Goal: Task Accomplishment & Management: Manage account settings

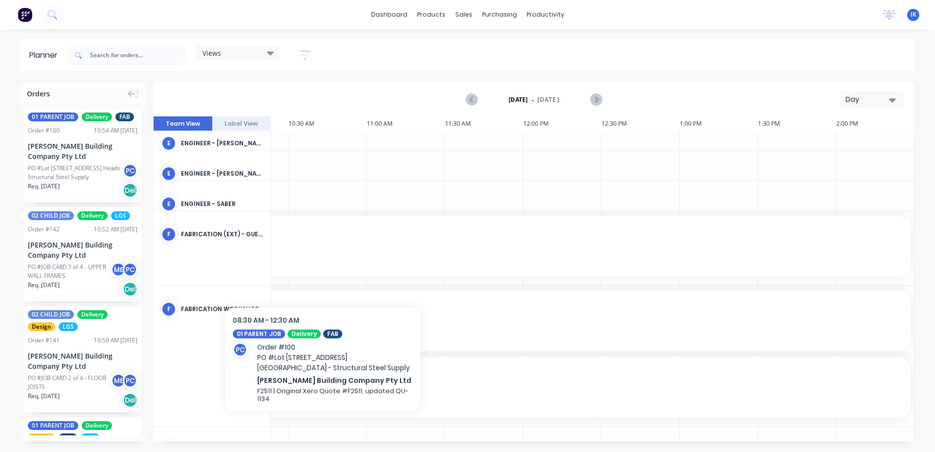
scroll to position [342, 691]
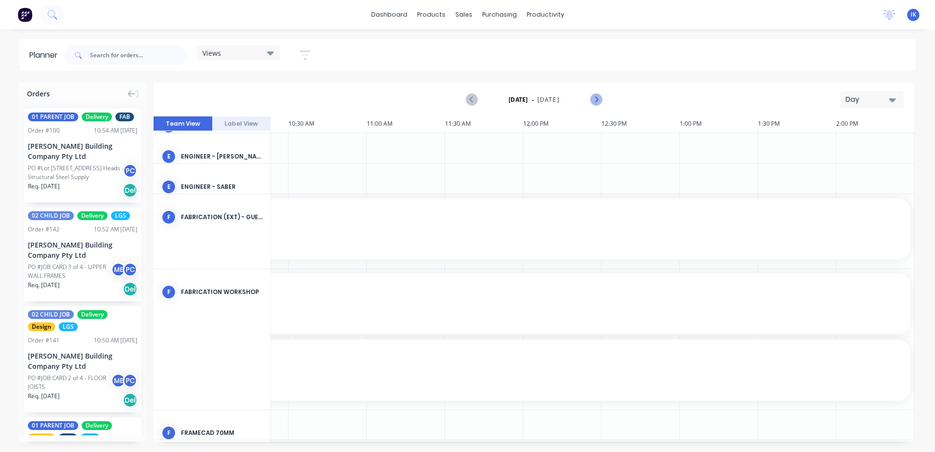
click at [598, 101] on icon "Next page" at bounding box center [596, 100] width 12 height 12
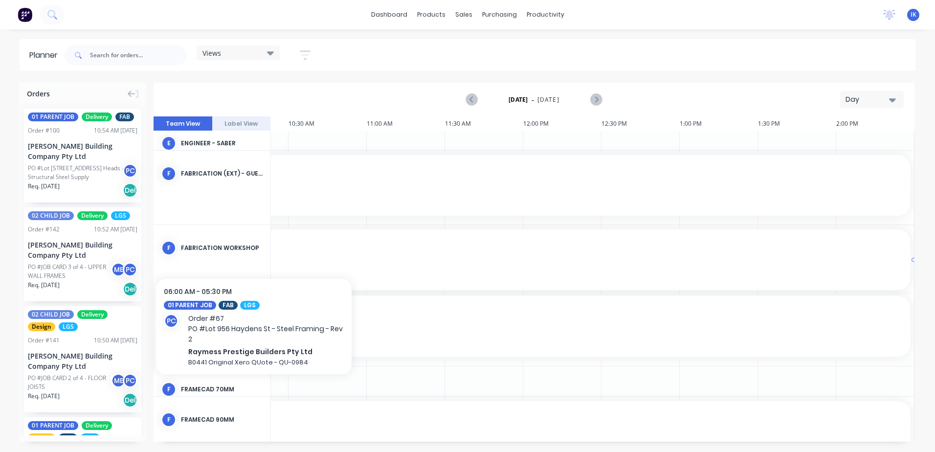
scroll to position [438, 691]
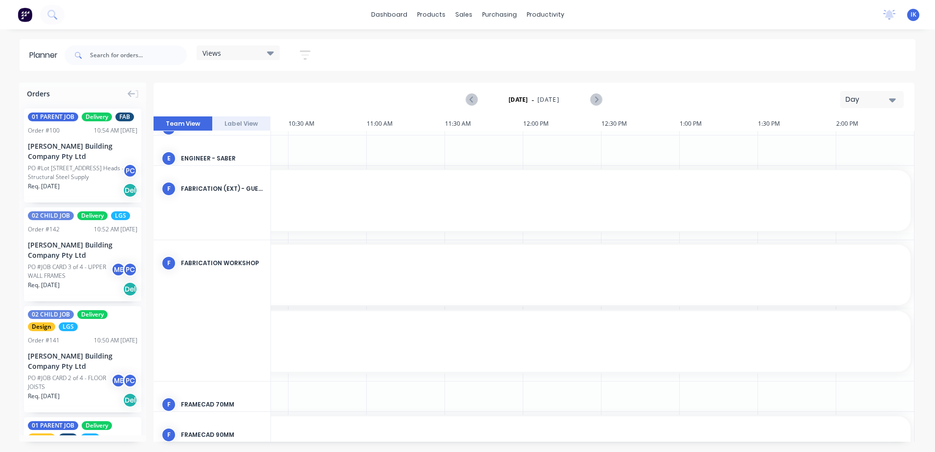
click at [270, 56] on icon at bounding box center [270, 52] width 7 height 11
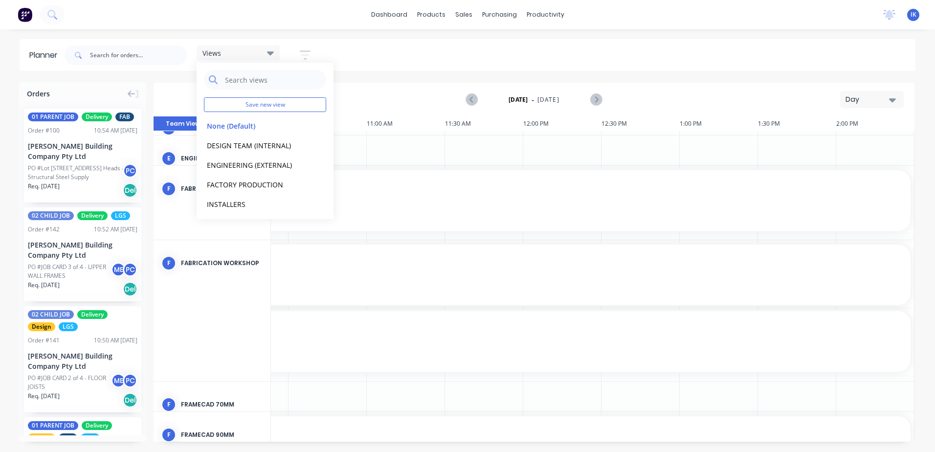
click at [368, 68] on div "Views Save new view None (Default) edit DESIGN TEAM (INTERNAL) edit ENGINEERING…" at bounding box center [489, 55] width 853 height 29
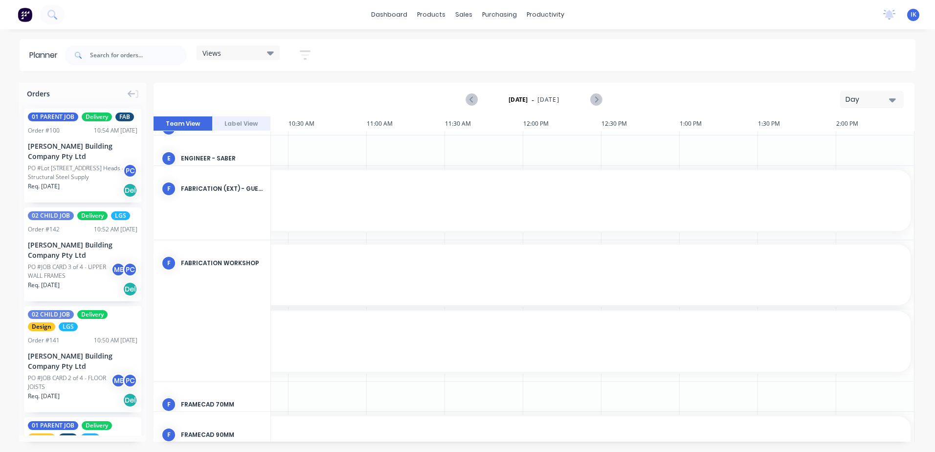
click at [879, 99] on icon "button" at bounding box center [892, 100] width 7 height 4
click at [866, 143] on div "Week" at bounding box center [854, 145] width 97 height 20
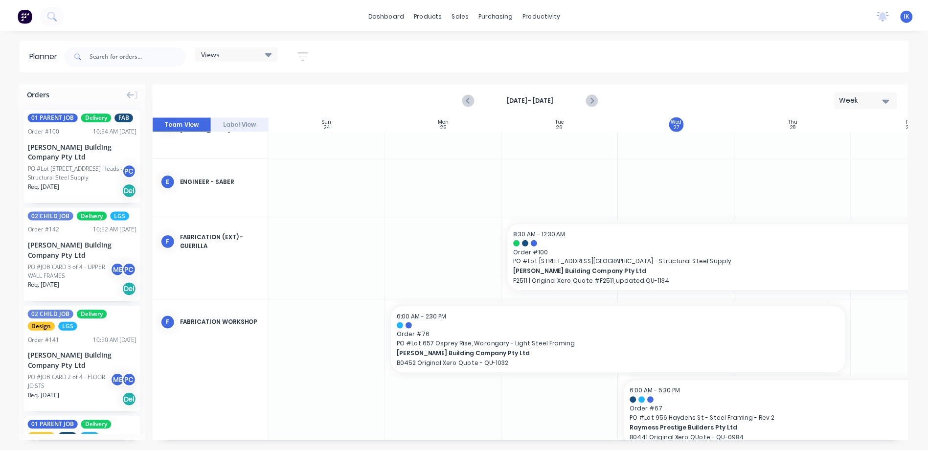
scroll to position [636, 0]
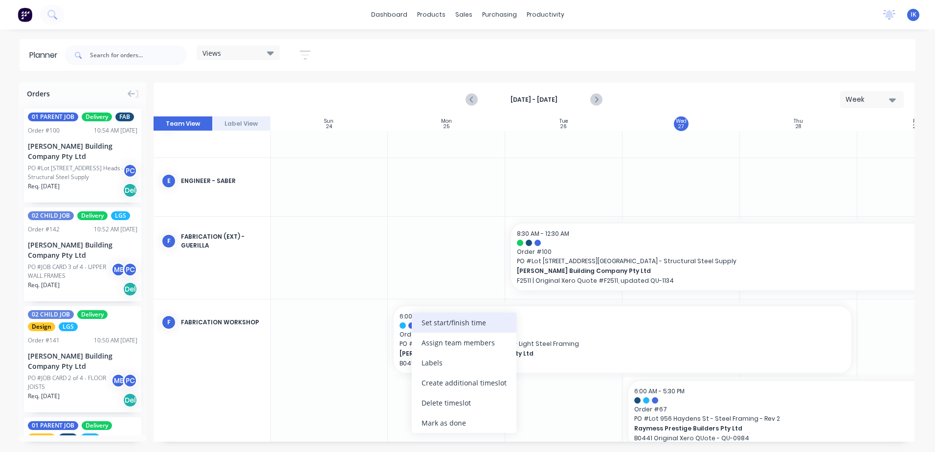
click at [451, 328] on div "Set start/finish time" at bounding box center [464, 323] width 105 height 20
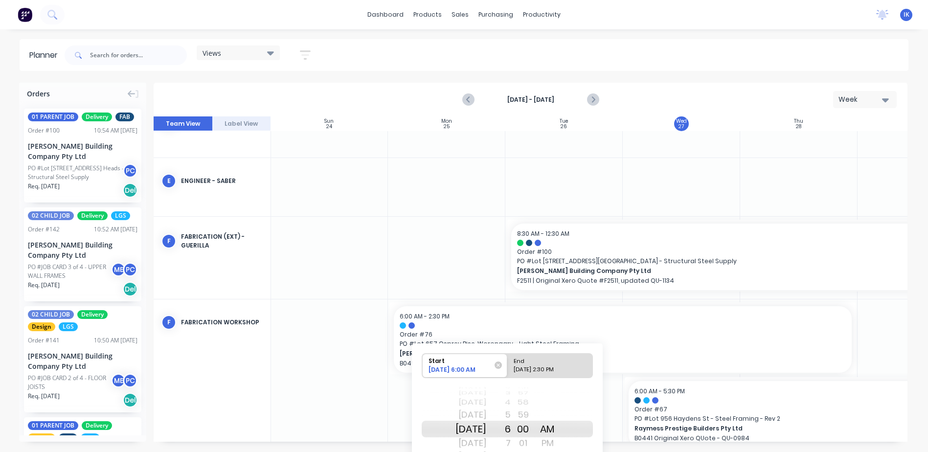
drag, startPoint x: 592, startPoint y: 386, endPoint x: 592, endPoint y: 345, distance: 41.1
click at [592, 345] on div "Start 08/25/2025 6:00 AM End 08/28/2025 2:30 PM Wed Jul 16 Thu Jul 17 Fri Jul 1…" at bounding box center [507, 426] width 191 height 166
click at [482, 427] on div "Thu Aug 28" at bounding box center [470, 429] width 31 height 17
click at [549, 370] on div "08/28/2025 2:30 PM" at bounding box center [545, 371] width 71 height 12
click at [508, 370] on input "End 08/28/2025 2:30 PM" at bounding box center [507, 366] width 0 height 24
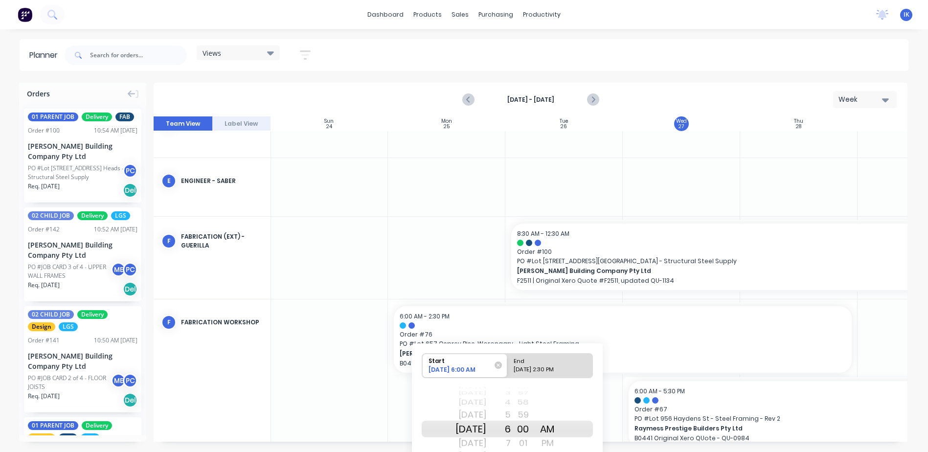
radio input "true"
click at [484, 426] on div "Thu Sep 11" at bounding box center [470, 429] width 31 height 17
click at [675, 358] on span "[PERSON_NAME] Building Company Pty Ltd" at bounding box center [601, 353] width 402 height 9
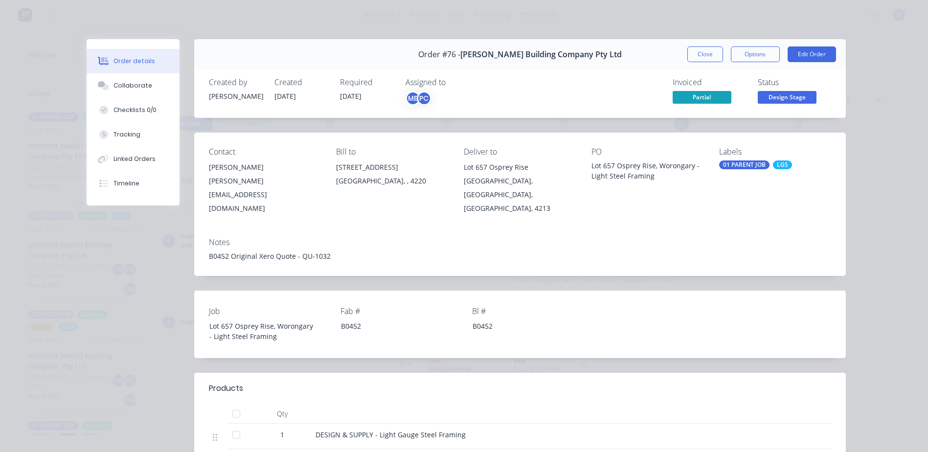
drag, startPoint x: 700, startPoint y: 55, endPoint x: 350, endPoint y: 352, distance: 458.8
click at [699, 55] on button "Close" at bounding box center [705, 54] width 36 height 16
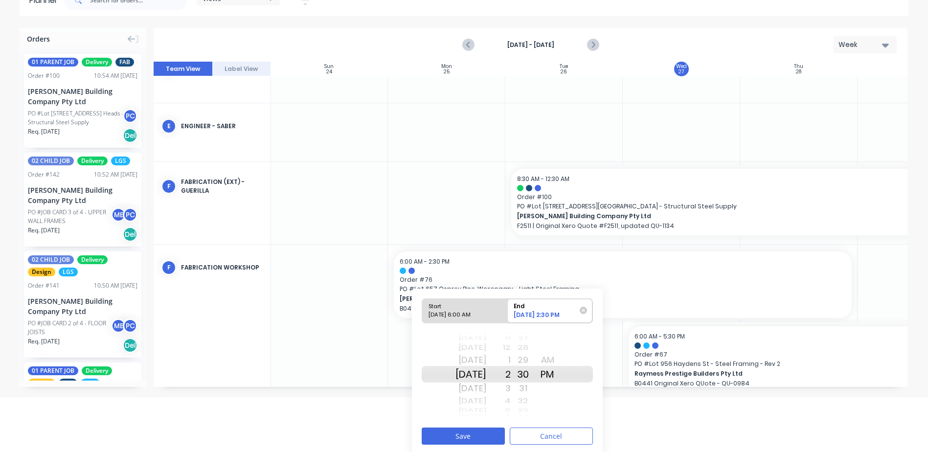
scroll to position [57, 0]
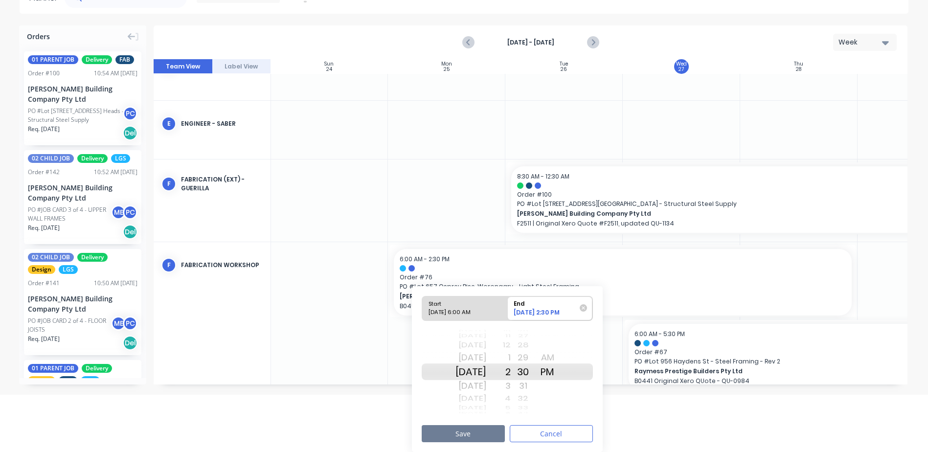
click at [467, 430] on button "Save" at bounding box center [463, 433] width 83 height 17
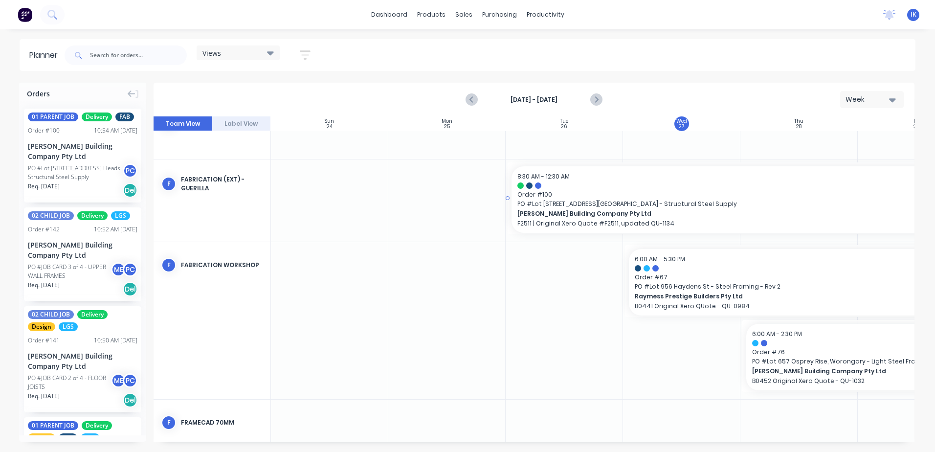
scroll to position [698, 0]
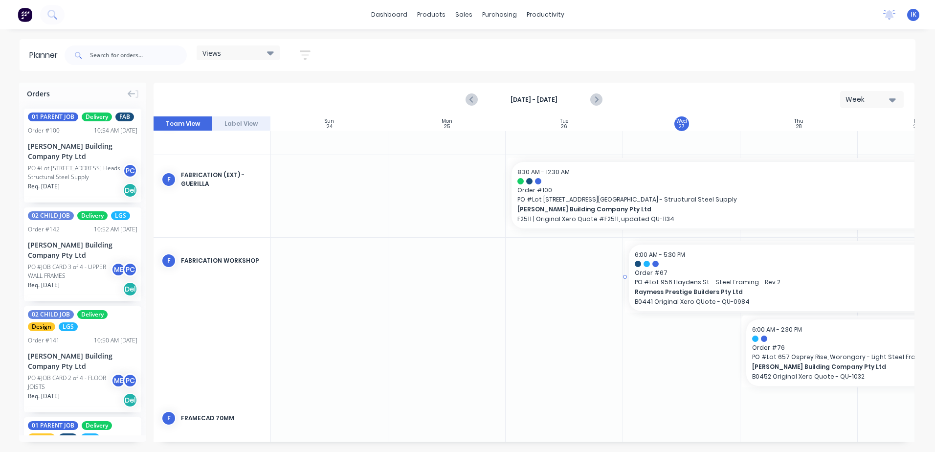
drag, startPoint x: 624, startPoint y: 277, endPoint x: 677, endPoint y: 277, distance: 52.8
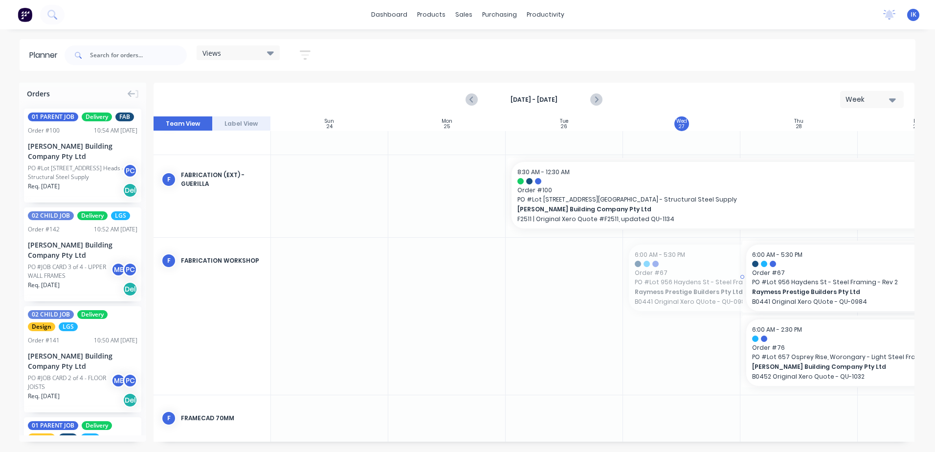
drag, startPoint x: 627, startPoint y: 277, endPoint x: 800, endPoint y: 270, distance: 173.3
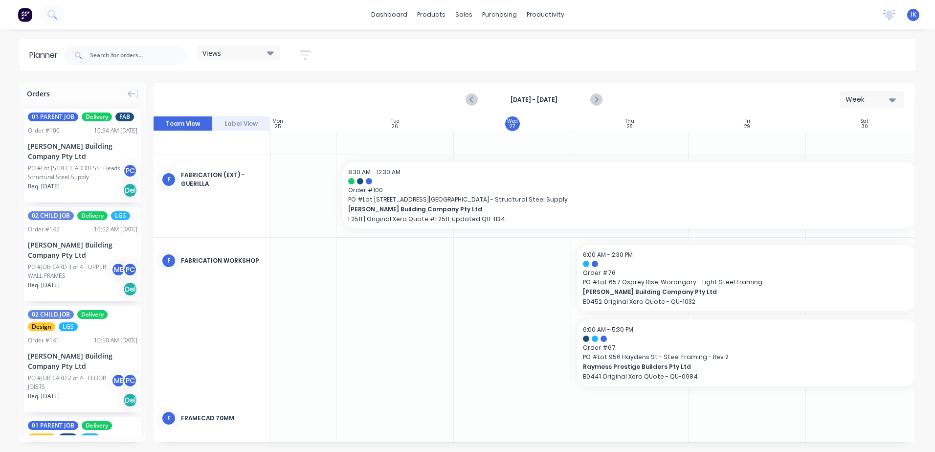
scroll to position [698, 182]
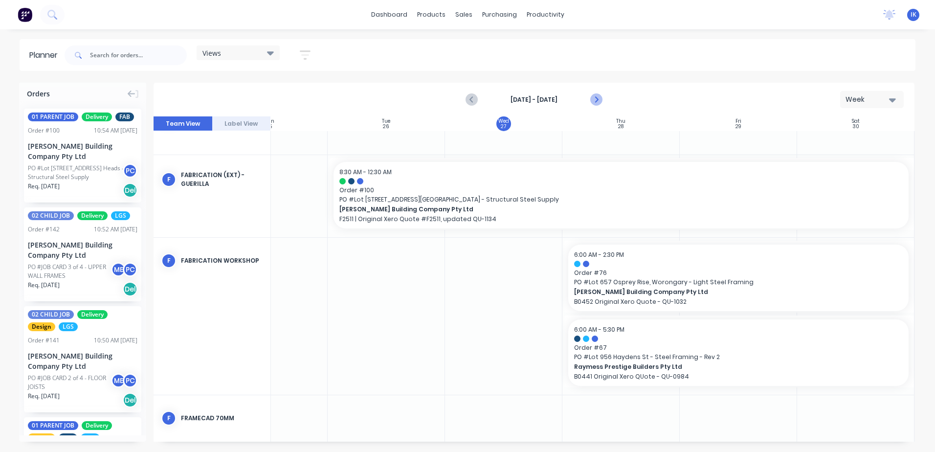
click at [598, 100] on icon "Next page" at bounding box center [596, 100] width 12 height 12
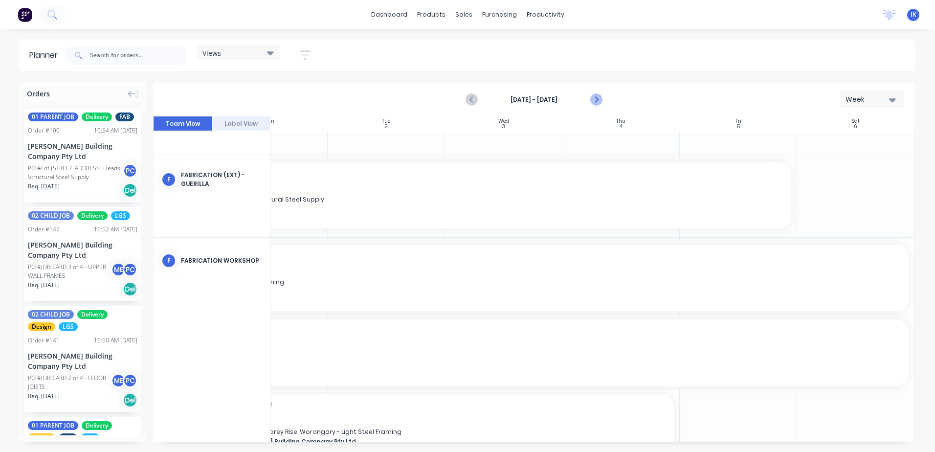
click at [598, 103] on icon "Next page" at bounding box center [596, 100] width 12 height 12
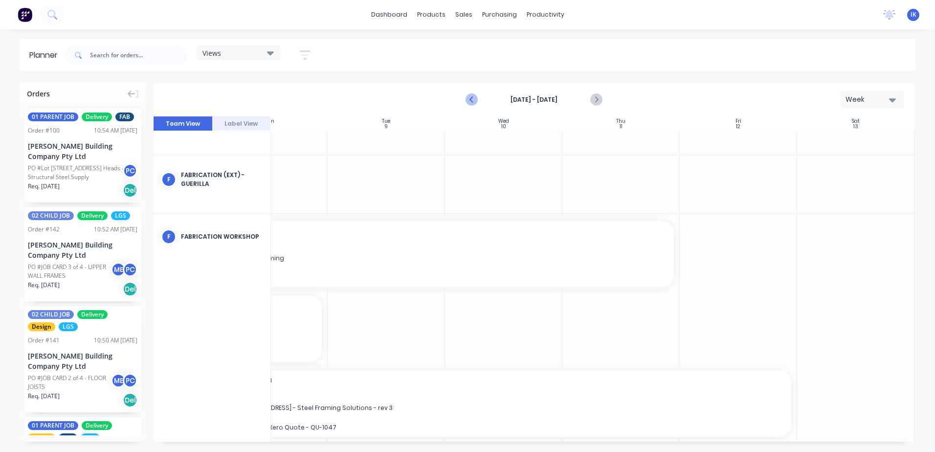
click at [473, 101] on icon "Previous page" at bounding box center [473, 100] width 12 height 12
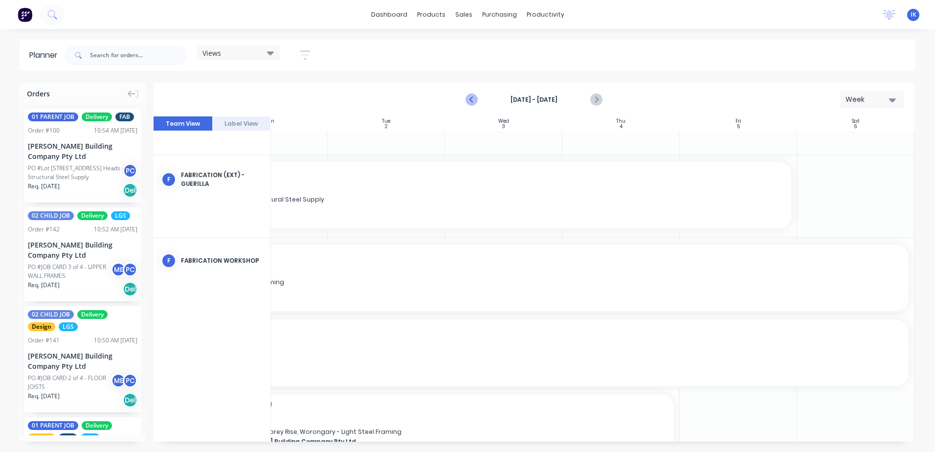
click at [473, 101] on icon "Previous page" at bounding box center [473, 100] width 12 height 12
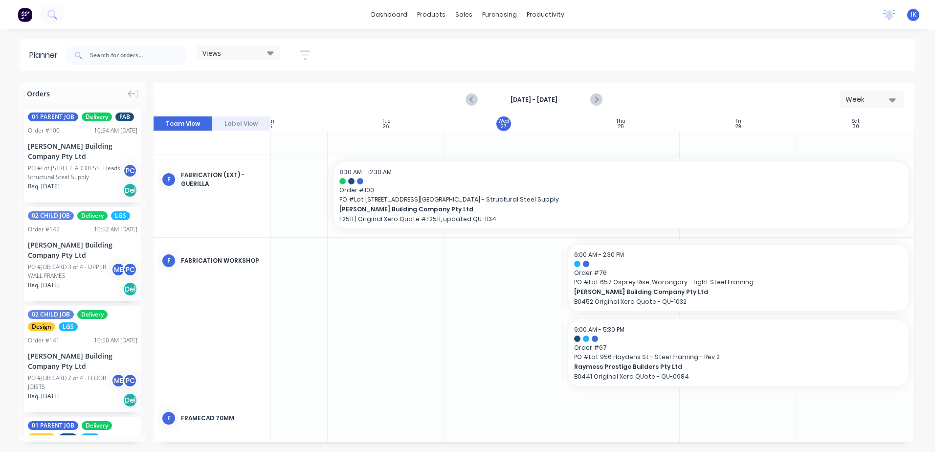
click at [272, 55] on icon at bounding box center [270, 53] width 7 height 4
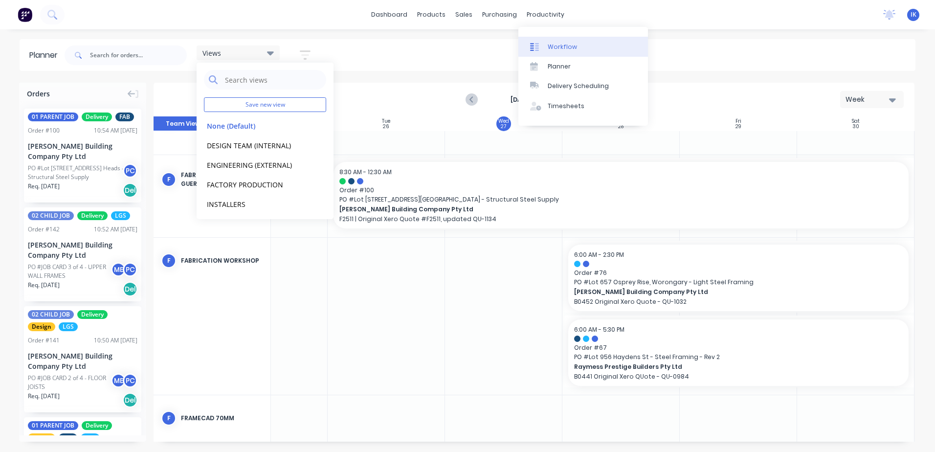
click at [559, 44] on div "Workflow" at bounding box center [562, 47] width 29 height 9
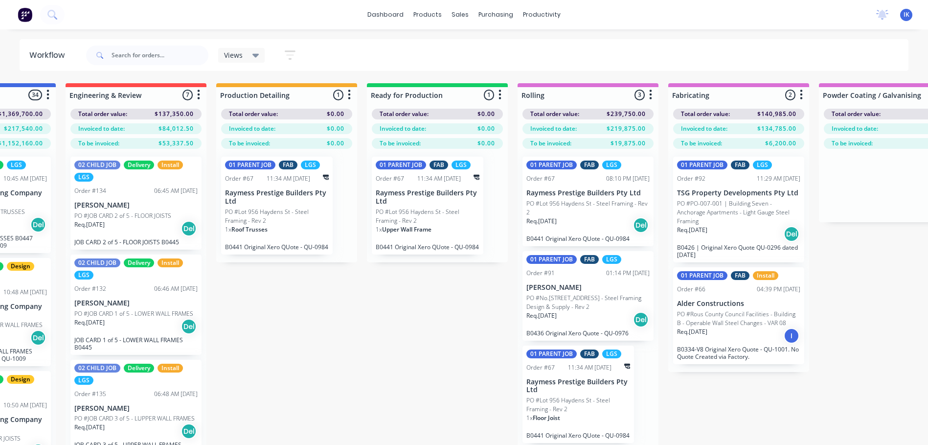
scroll to position [0, 489]
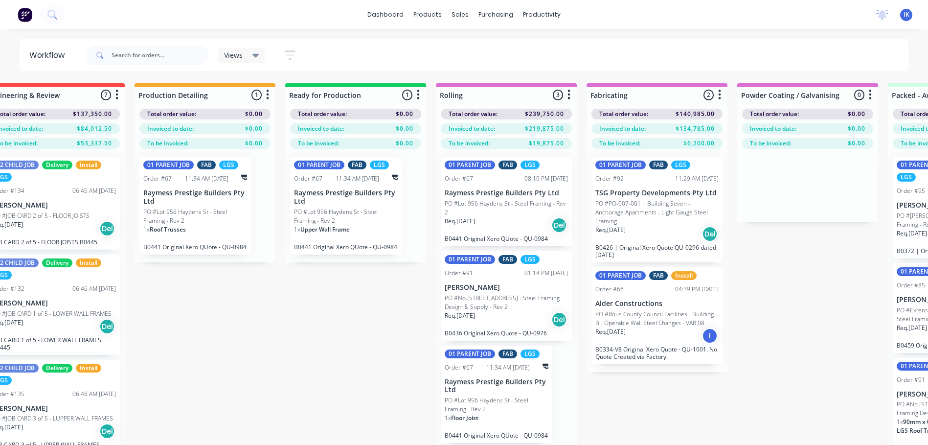
click at [657, 206] on p "PO #PO-007-001 | Building Seven - Anchorage Apartments - Light Gauge Steel Fram…" at bounding box center [656, 212] width 123 height 26
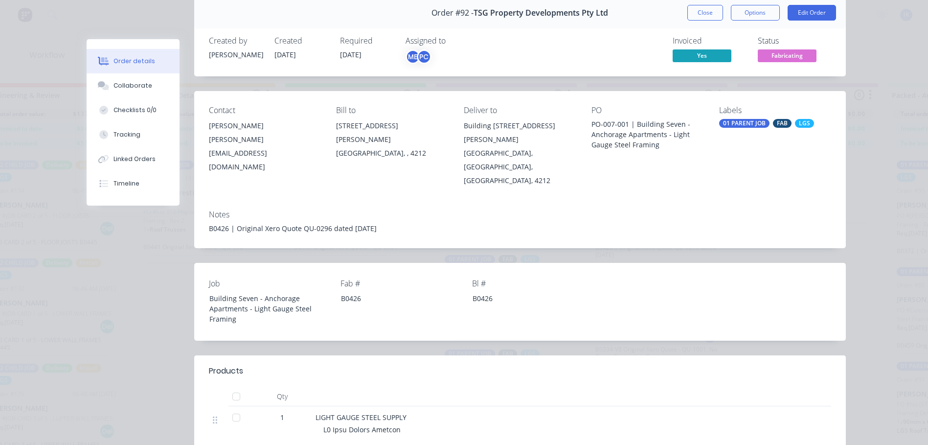
scroll to position [0, 0]
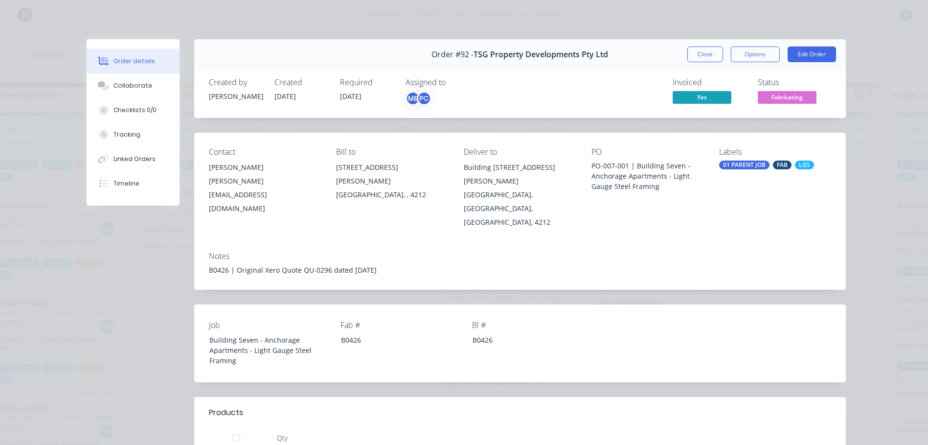
click at [696, 58] on button "Close" at bounding box center [705, 54] width 36 height 16
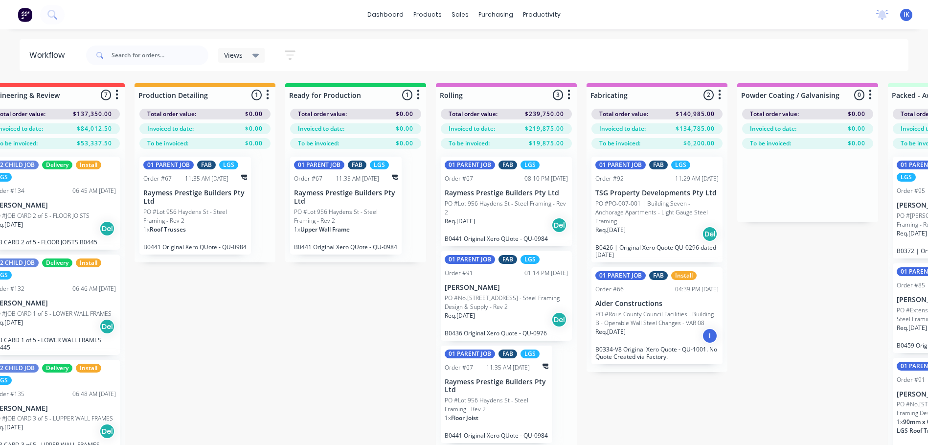
click at [649, 299] on p "Alder Constructions" at bounding box center [656, 303] width 123 height 8
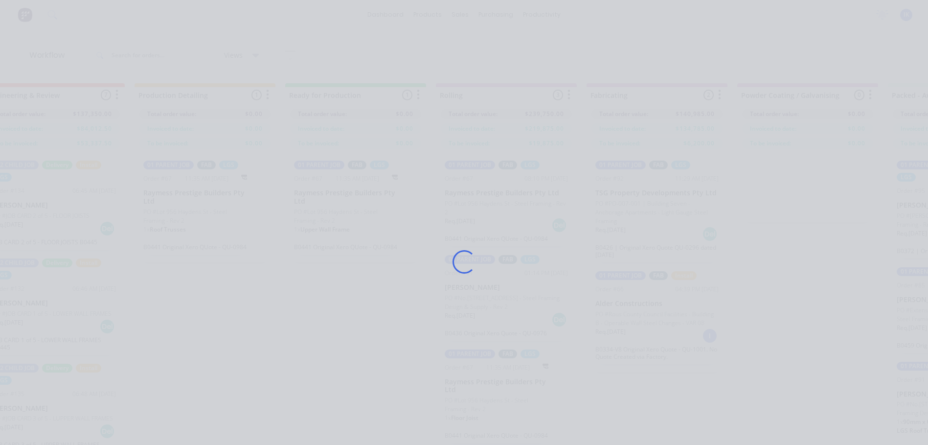
click at [649, 295] on div "Loading..." at bounding box center [464, 261] width 783 height 445
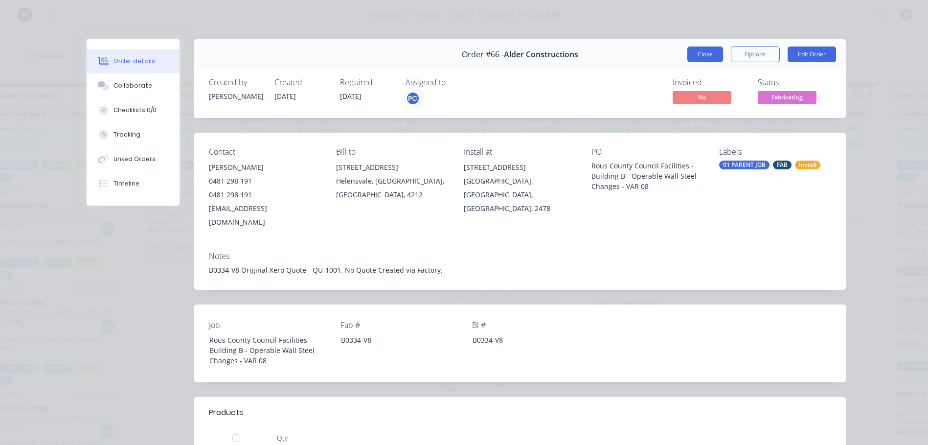
click at [698, 47] on button "Close" at bounding box center [705, 54] width 36 height 16
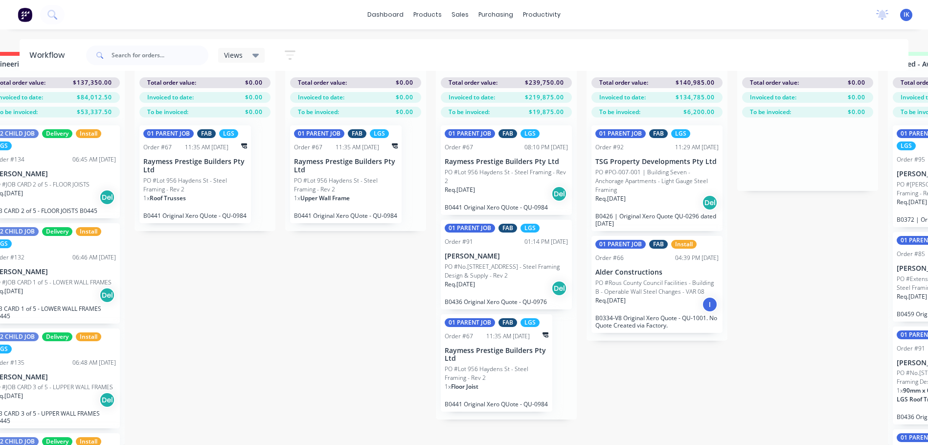
scroll to position [0, 489]
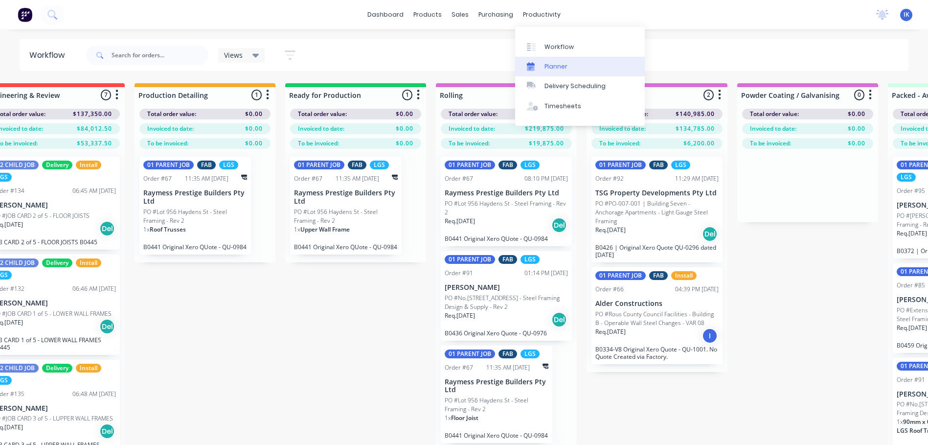
click at [550, 66] on div "Planner" at bounding box center [555, 66] width 23 height 9
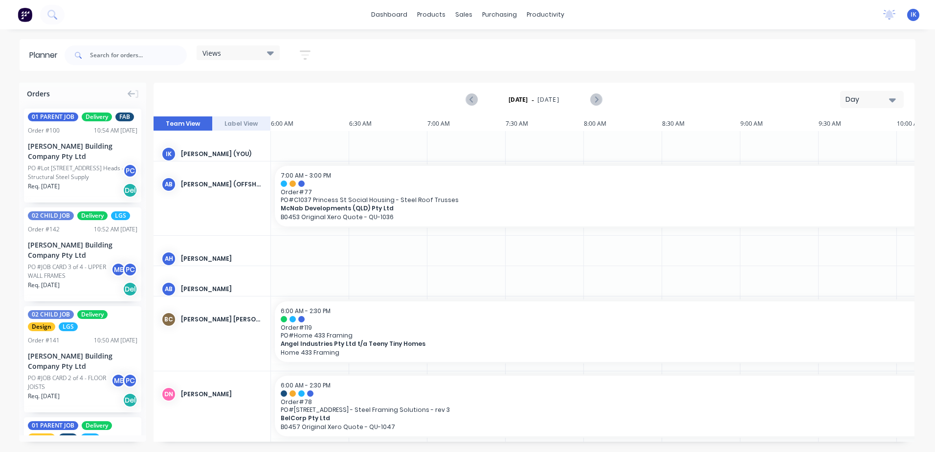
scroll to position [0, 691]
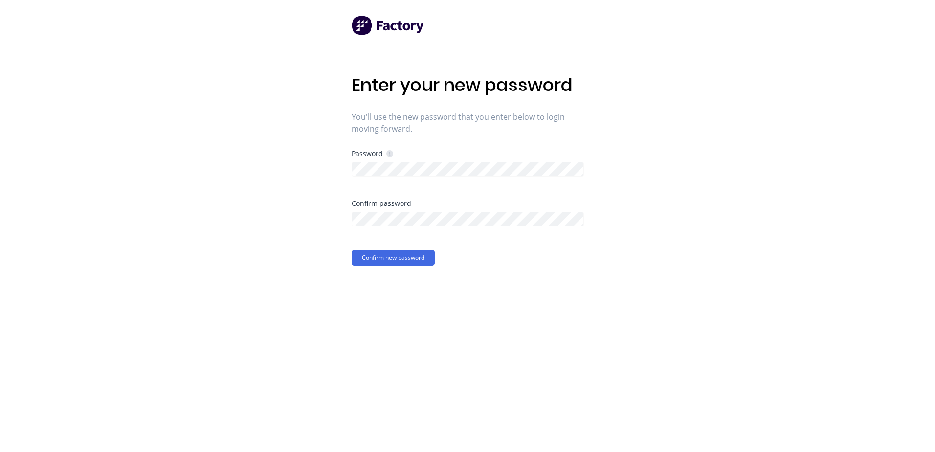
click at [737, 382] on div "Enter your new password You'll use the new password that you enter below to log…" at bounding box center [467, 226] width 935 height 452
click at [342, 382] on div "Enter your new password You'll use the new password that you enter below to log…" at bounding box center [467, 226] width 935 height 452
click at [386, 258] on button "Confirm new password" at bounding box center [393, 258] width 83 height 16
click at [315, 198] on div "Enter your new password You'll use the new password that you enter below to log…" at bounding box center [467, 226] width 935 height 452
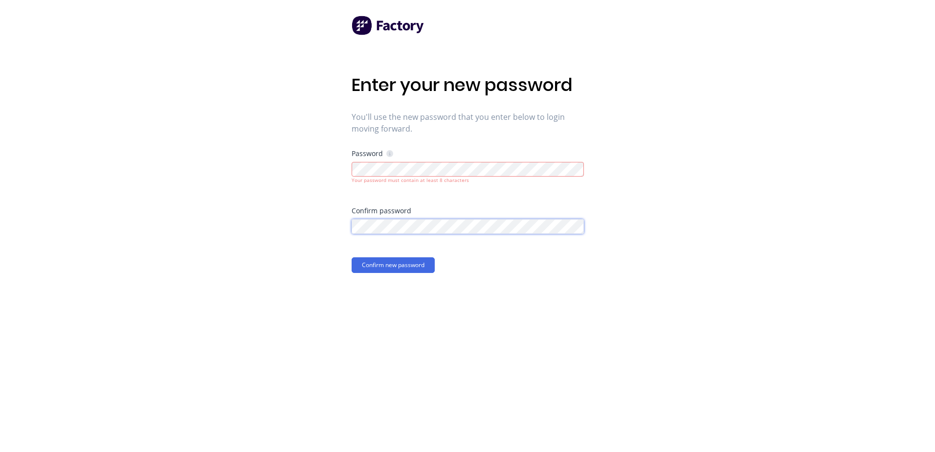
click at [348, 231] on div "Enter your new password You'll use the new password that you enter below to log…" at bounding box center [467, 226] width 935 height 452
drag, startPoint x: 540, startPoint y: 437, endPoint x: 539, endPoint y: 431, distance: 6.0
click at [540, 436] on div "Enter your new password You'll use the new password that you enter below to log…" at bounding box center [468, 226] width 232 height 452
click at [423, 268] on button "Confirm new password" at bounding box center [393, 265] width 83 height 16
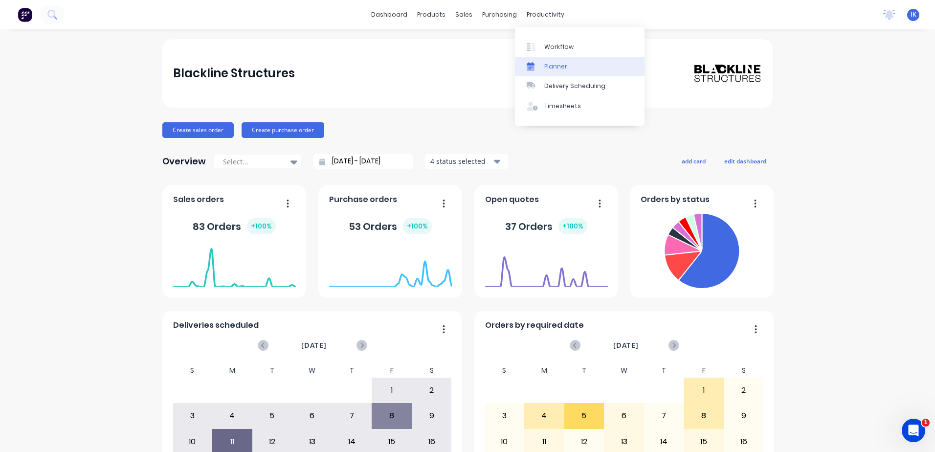
click at [561, 58] on link "Planner" at bounding box center [580, 67] width 130 height 20
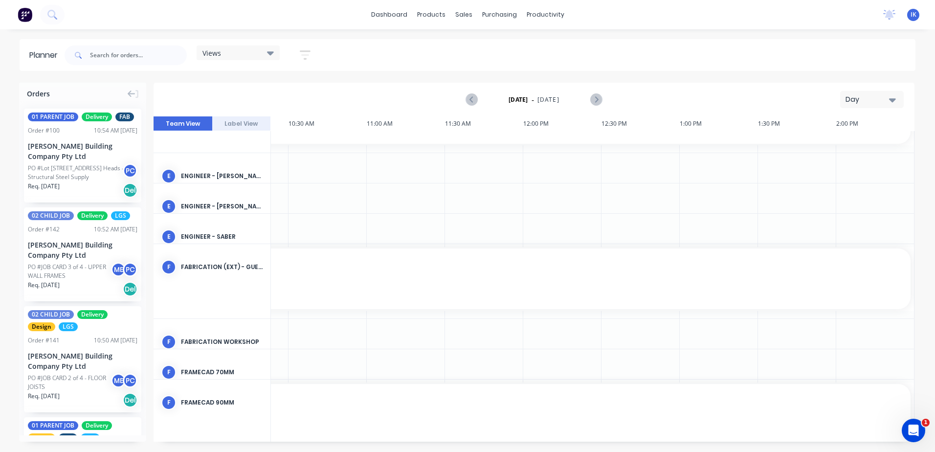
scroll to position [293, 691]
click at [892, 97] on icon "button" at bounding box center [892, 99] width 7 height 11
click at [846, 147] on div "Week" at bounding box center [854, 145] width 97 height 20
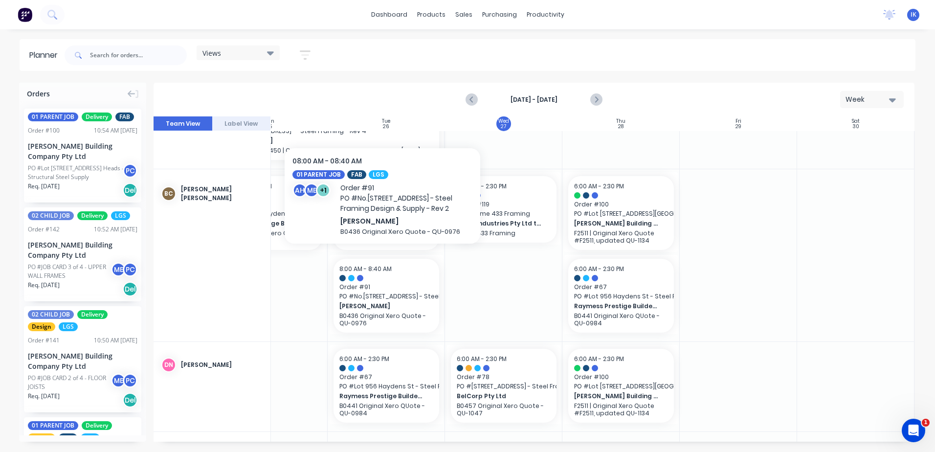
scroll to position [0, 182]
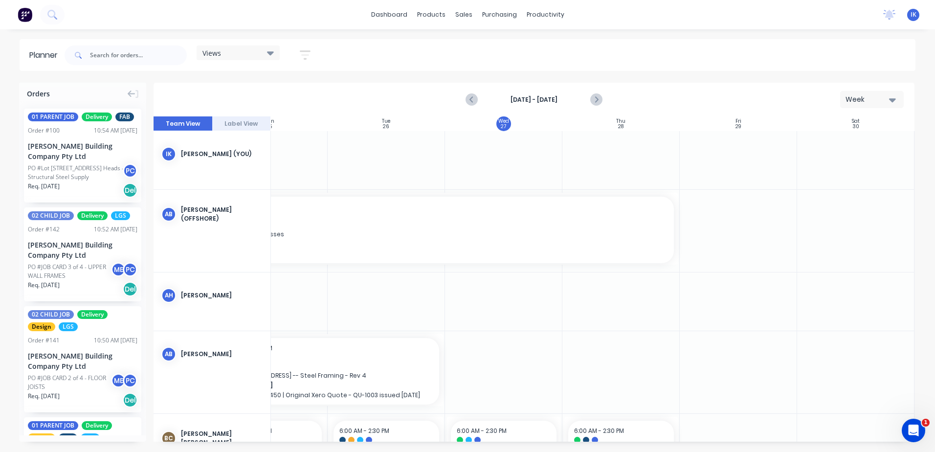
click at [252, 115] on div "[DATE] - [DATE] Week" at bounding box center [534, 100] width 761 height 34
click at [252, 122] on button "Label View" at bounding box center [241, 123] width 59 height 15
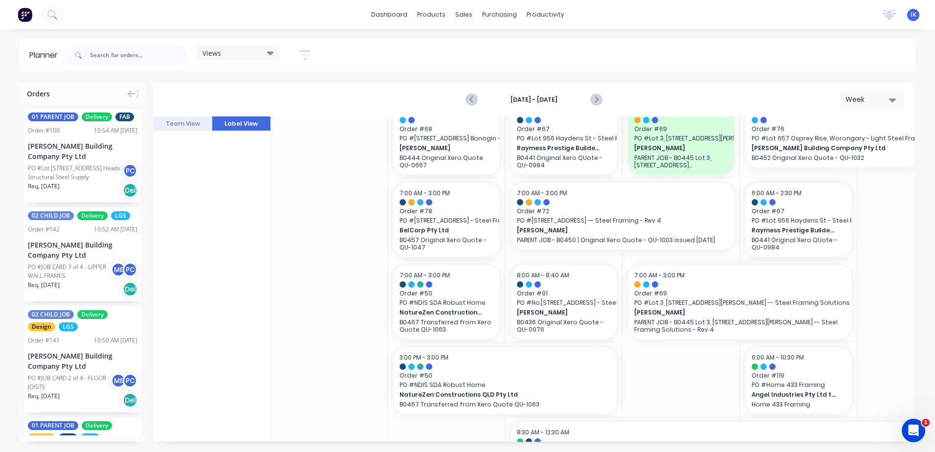
scroll to position [636, 0]
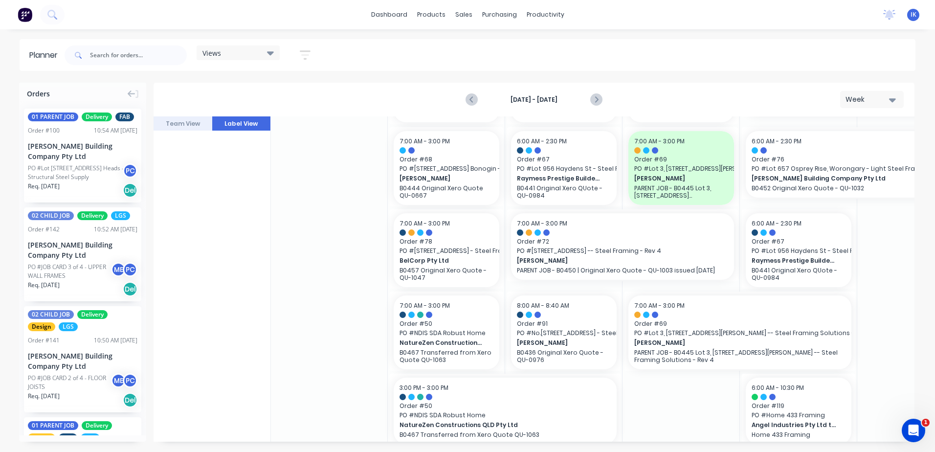
click at [186, 124] on button "Team View" at bounding box center [183, 123] width 59 height 15
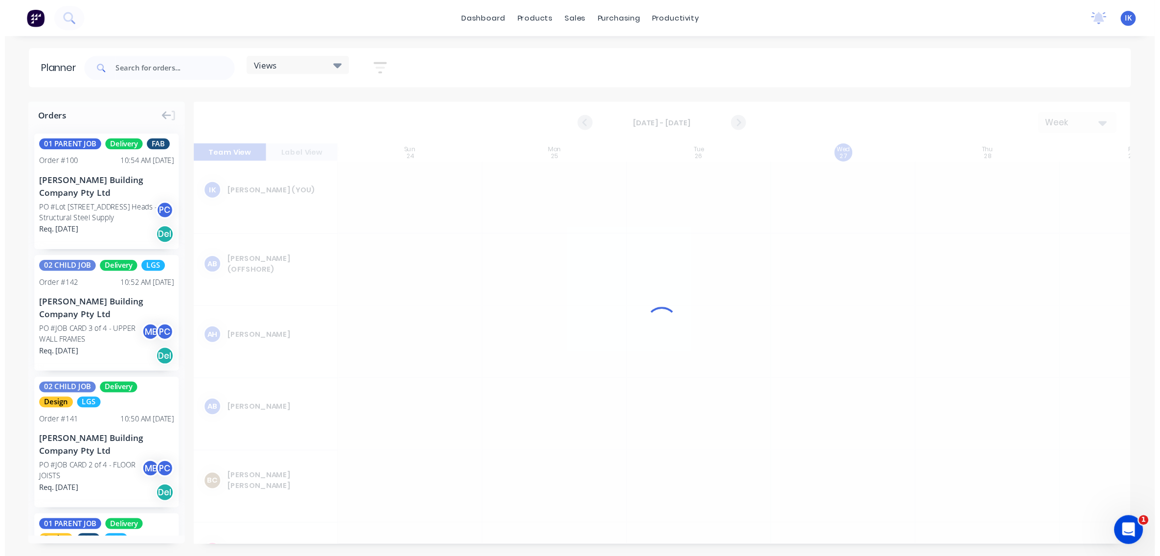
scroll to position [0, 0]
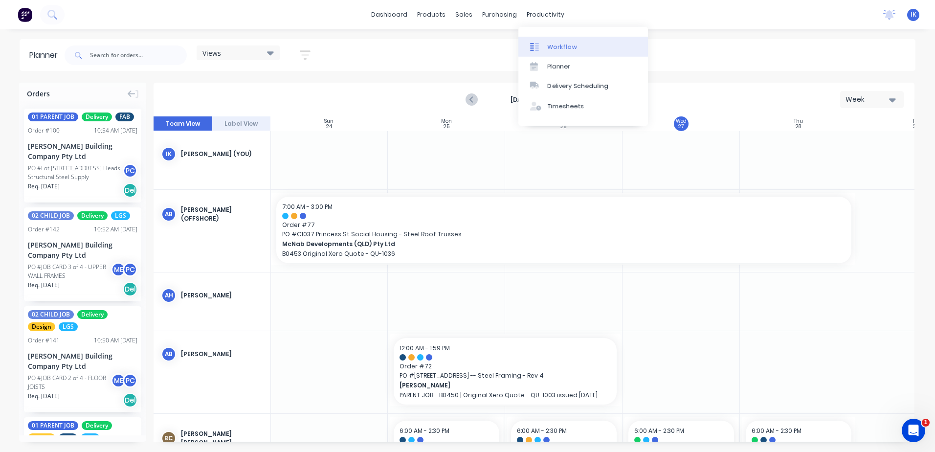
click at [564, 47] on div "Workflow" at bounding box center [562, 47] width 29 height 9
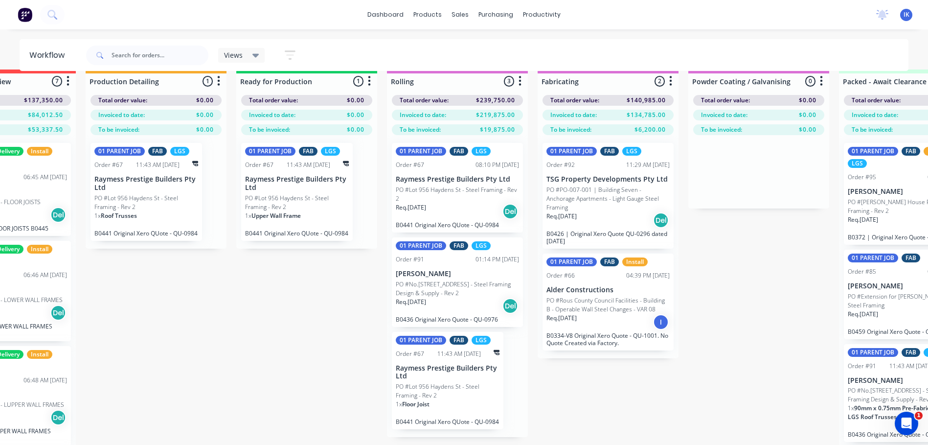
scroll to position [0, 538]
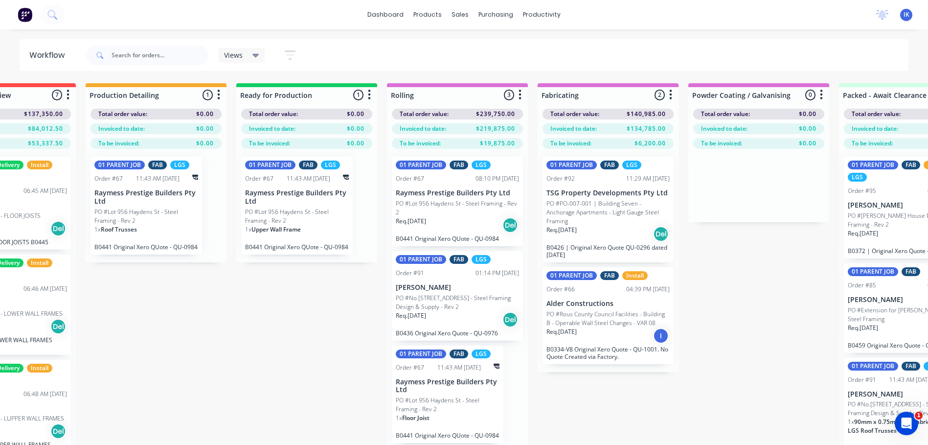
click at [608, 327] on div "Req. [DATE] I" at bounding box center [607, 335] width 123 height 17
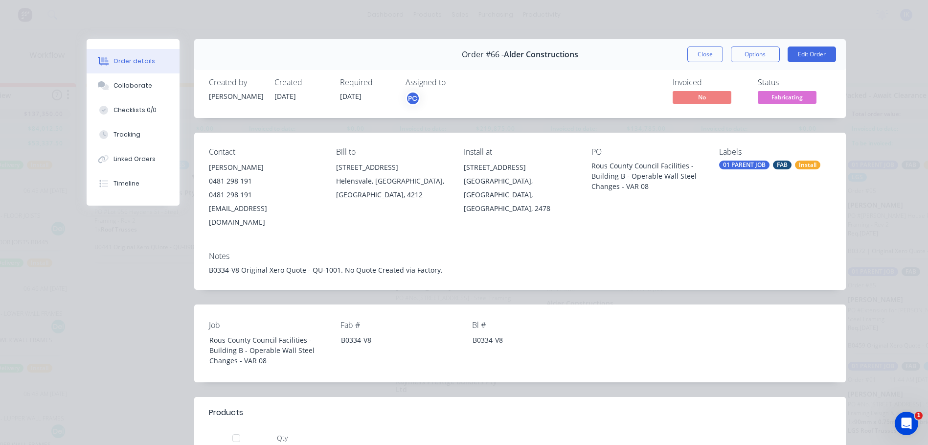
click at [878, 341] on div "Order details Collaborate Checklists 0/0 Tracking Linked Orders Timeline Order …" at bounding box center [464, 222] width 928 height 445
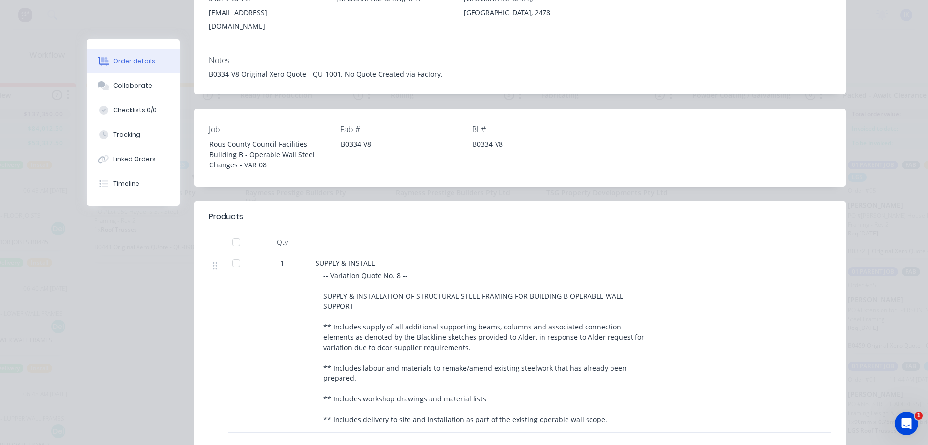
scroll to position [0, 0]
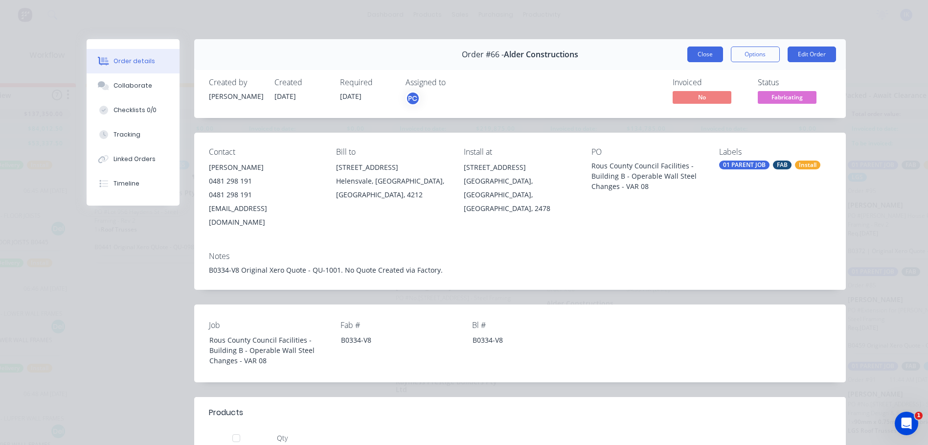
click at [705, 54] on button "Close" at bounding box center [705, 54] width 36 height 16
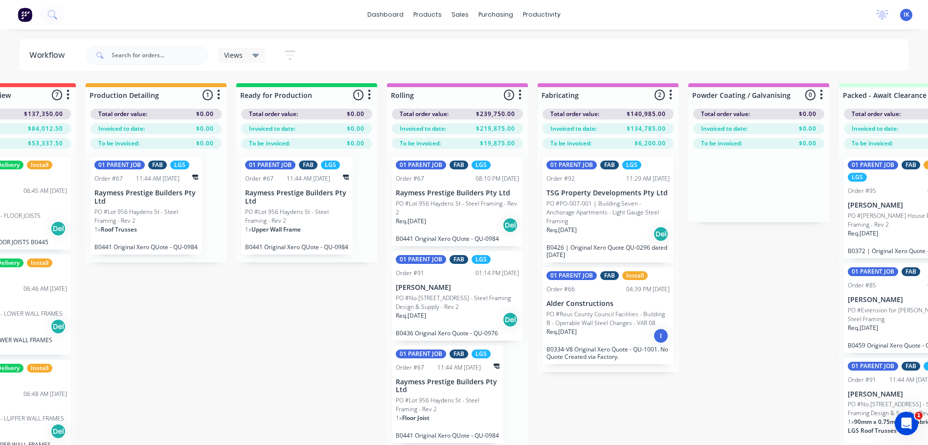
click at [610, 202] on p "PO #PO-007-001 | Building Seven - Anchorage Apartments - Light Gauge Steel Fram…" at bounding box center [607, 212] width 123 height 26
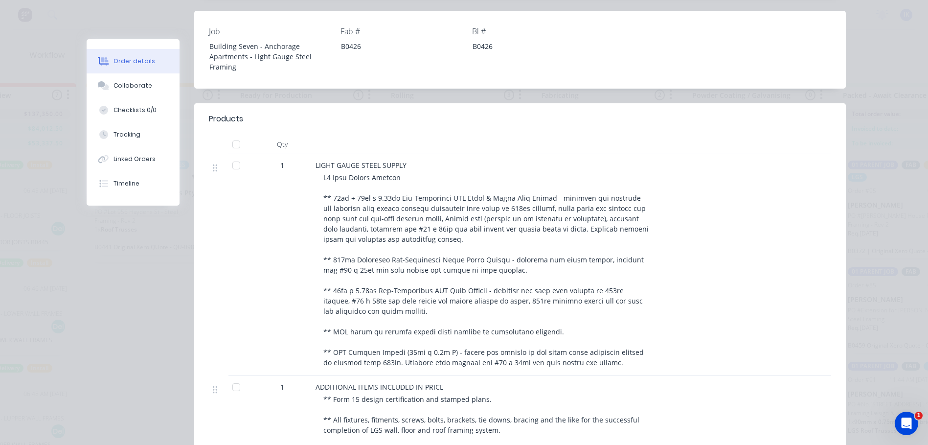
scroll to position [49, 0]
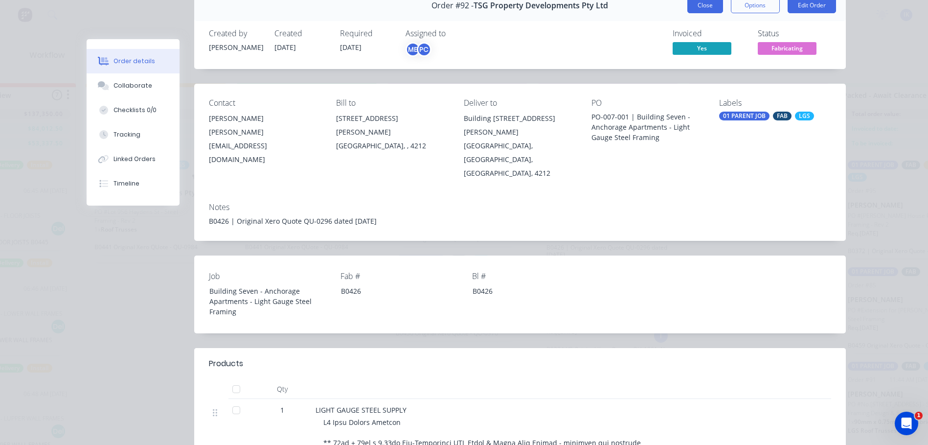
click at [703, 9] on button "Close" at bounding box center [705, 6] width 36 height 16
